Goal: Task Accomplishment & Management: Use online tool/utility

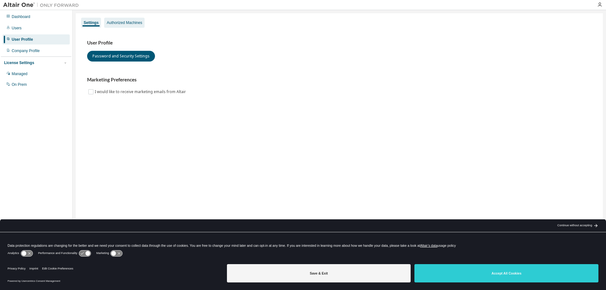
click at [127, 20] on div "Authorized Machines" at bounding box center [124, 22] width 35 height 5
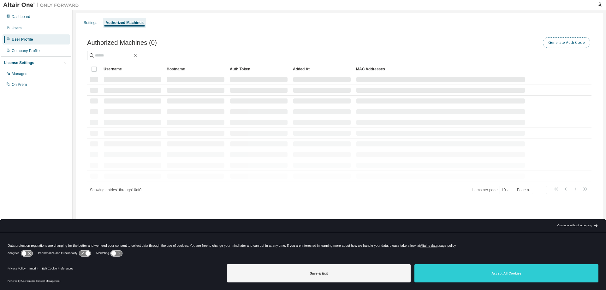
click at [571, 44] on button "Generate Auth Code" at bounding box center [566, 42] width 47 height 11
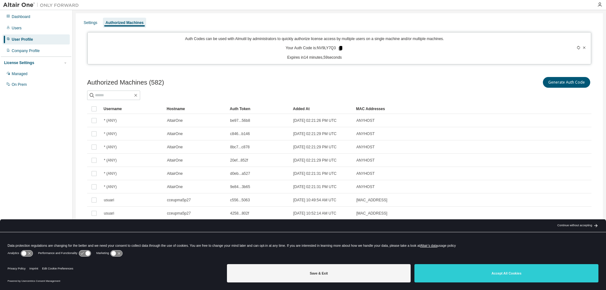
click at [339, 47] on icon at bounding box center [340, 48] width 3 height 4
click at [542, 11] on div "Settings Authorized Machines Auth Codes can be used with Almutil by administrat…" at bounding box center [340, 141] width 534 height 262
